Goal: Find specific page/section: Find specific page/section

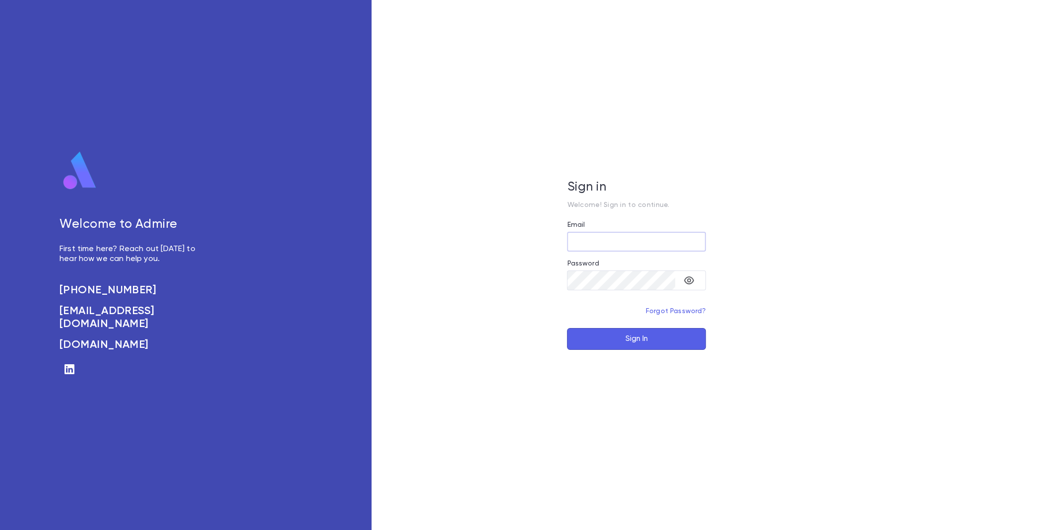
type input "**********"
click at [640, 340] on button "Sign In" at bounding box center [636, 339] width 139 height 22
type input "**********"
click at [618, 345] on button "Sign In" at bounding box center [636, 339] width 139 height 22
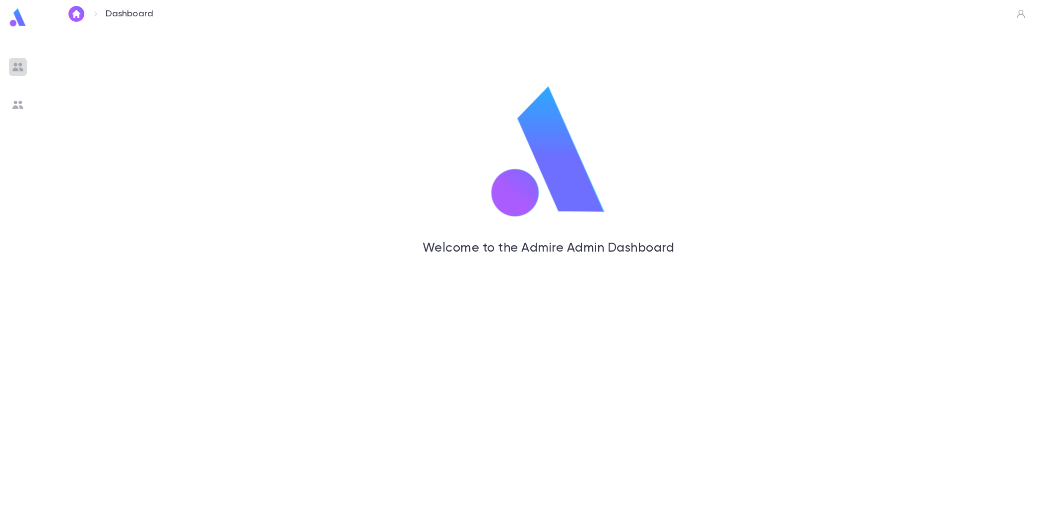
click at [13, 66] on img at bounding box center [18, 67] width 12 height 12
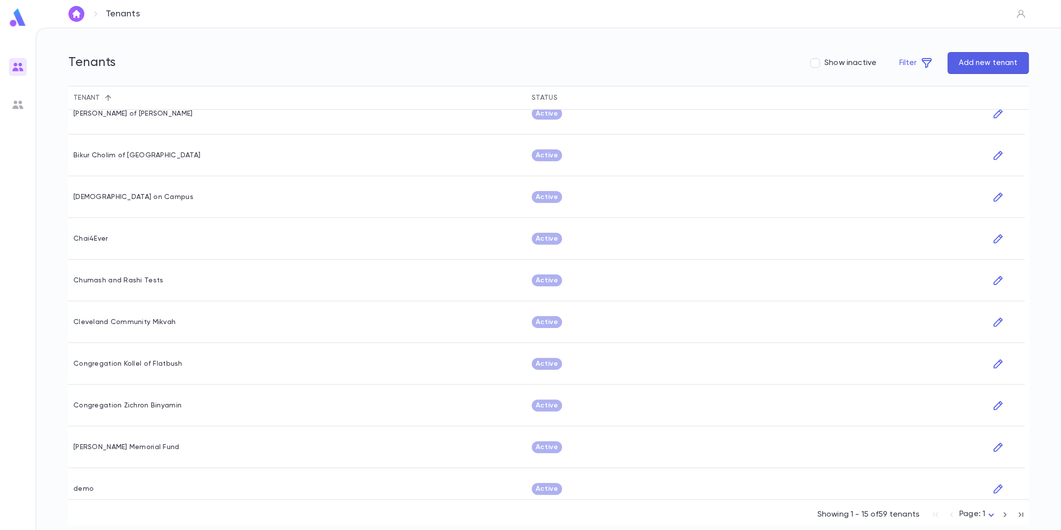
scroll to position [235, 0]
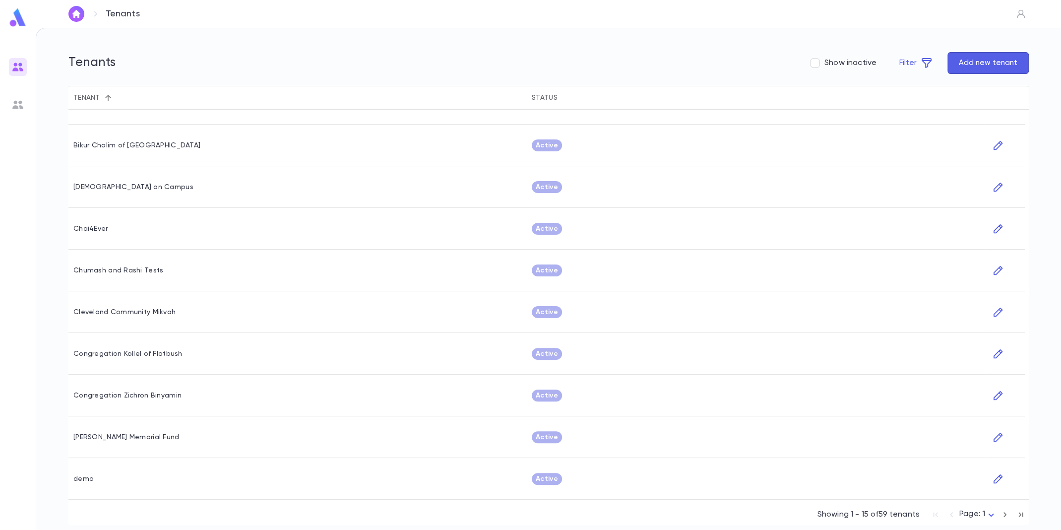
click at [1002, 515] on icon "button" at bounding box center [1004, 514] width 11 height 12
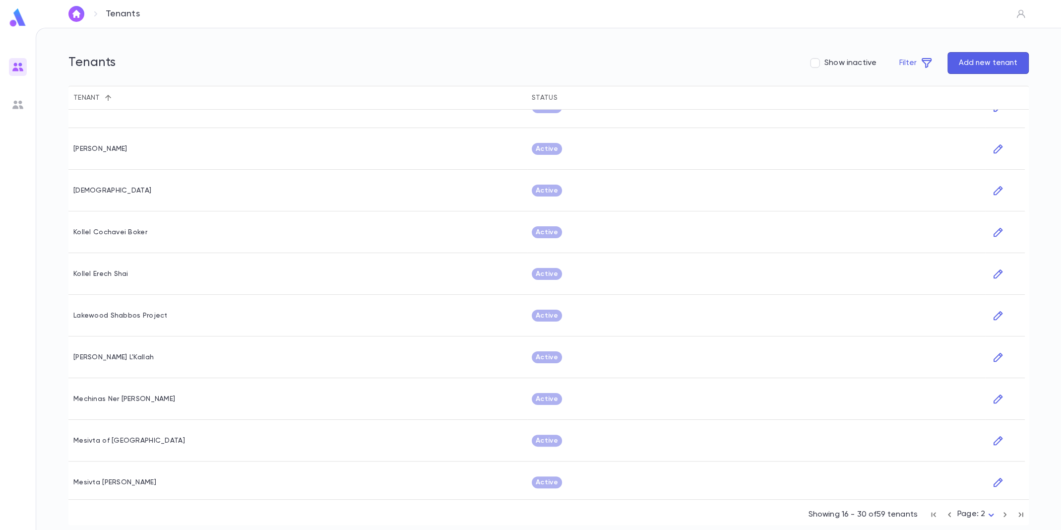
scroll to position [235, 0]
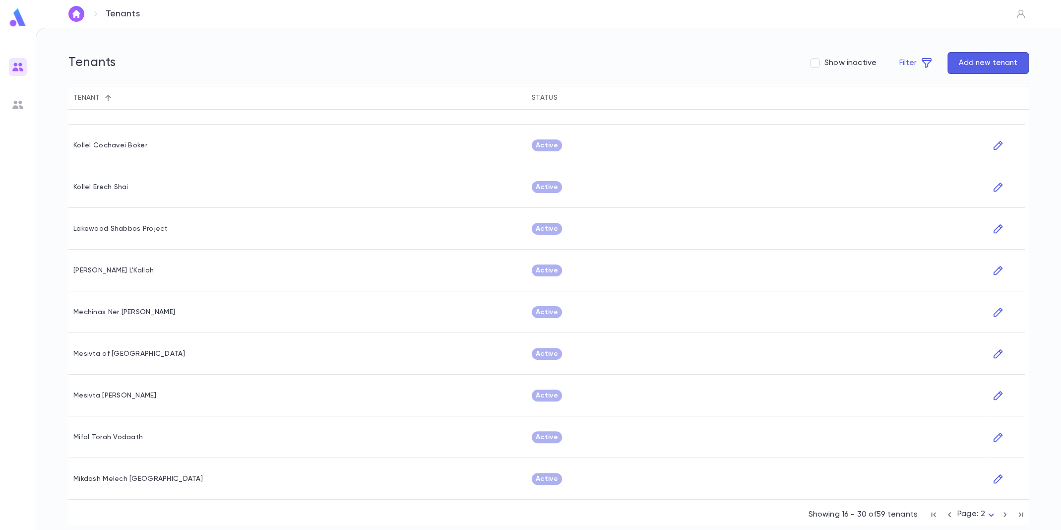
click at [1004, 514] on icon "button" at bounding box center [1004, 514] width 11 height 12
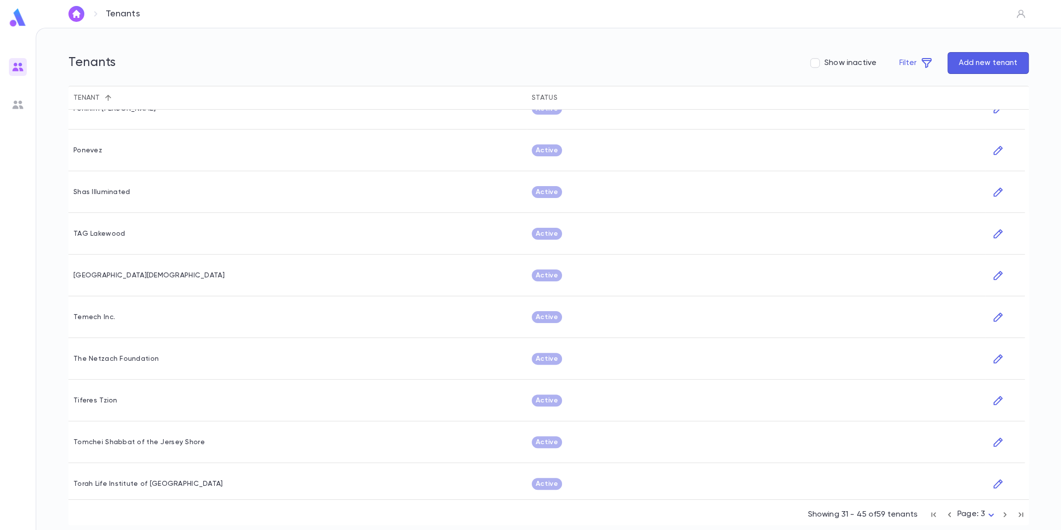
scroll to position [235, 0]
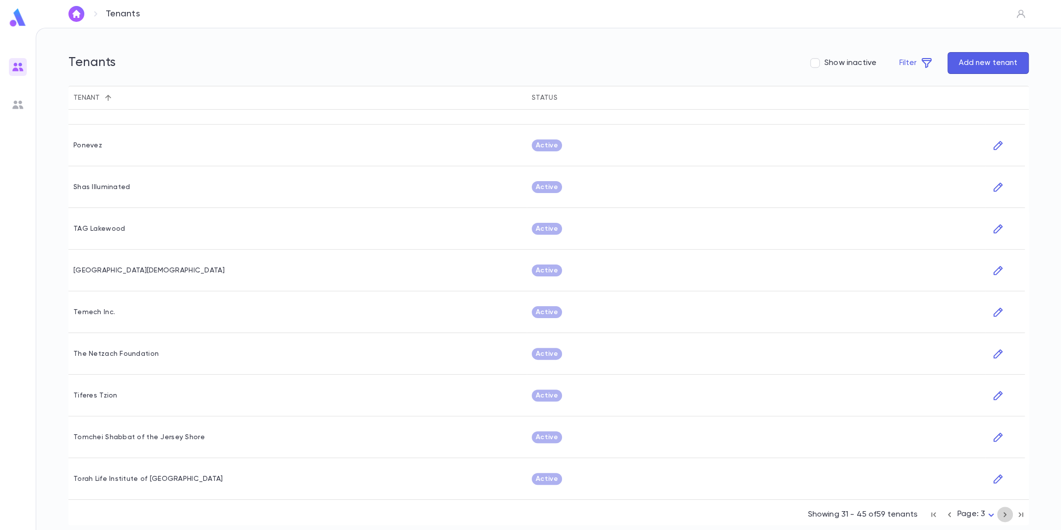
click at [1008, 512] on icon "button" at bounding box center [1004, 514] width 11 height 12
